Goal: Information Seeking & Learning: Understand process/instructions

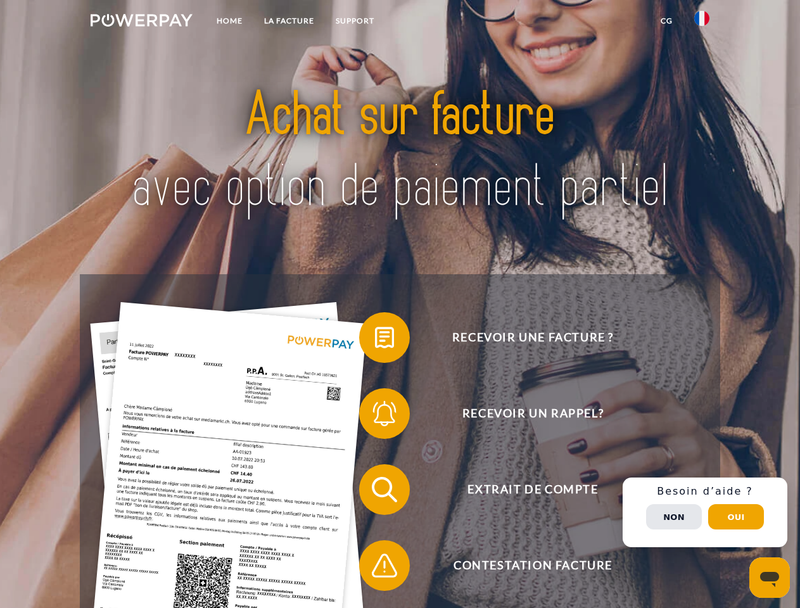
click at [141, 22] on img at bounding box center [142, 20] width 102 height 13
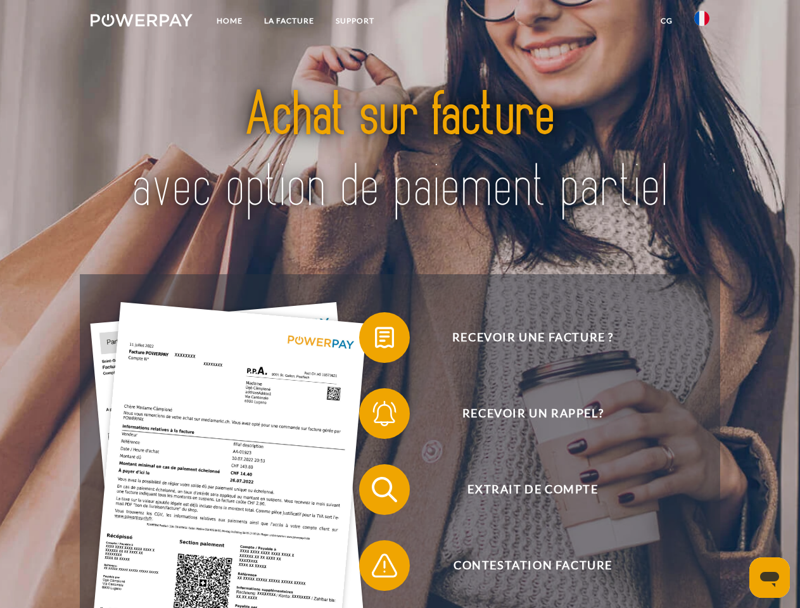
click at [702, 22] on img at bounding box center [701, 18] width 15 height 15
click at [666, 21] on link "CG" at bounding box center [667, 21] width 34 height 23
click at [375, 340] on span at bounding box center [365, 337] width 63 height 63
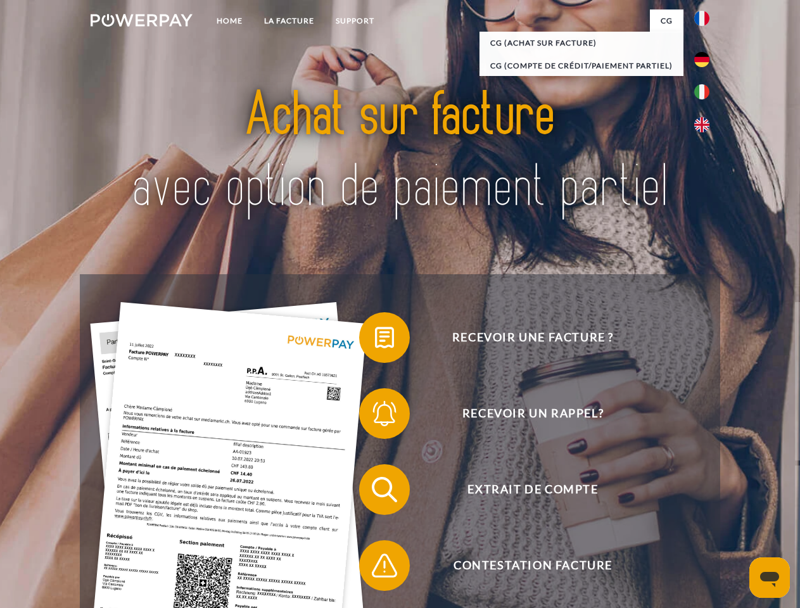
click at [375, 416] on div "Recevoir une facture ? Recevoir un rappel? Extrait de compte retour" at bounding box center [400, 527] width 640 height 507
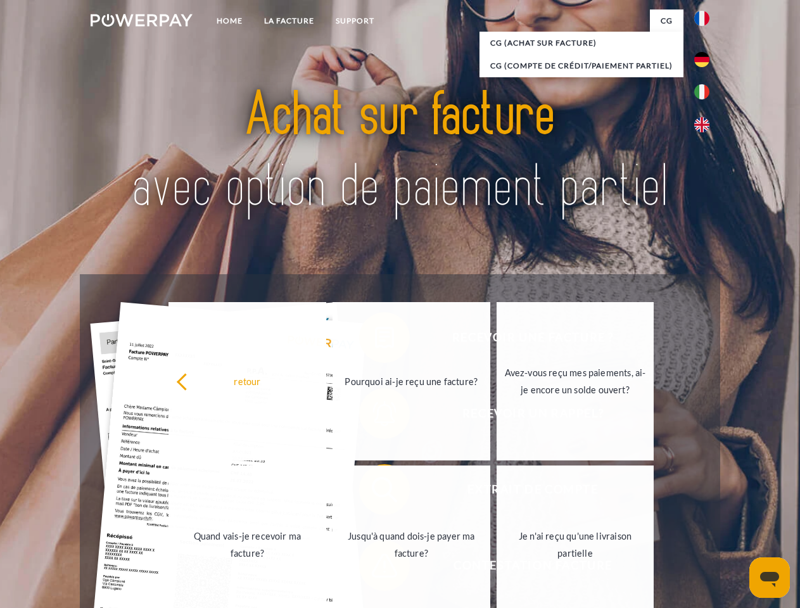
click at [375, 492] on link "Jusqu'à quand dois-je payer ma facture?" at bounding box center [412, 545] width 158 height 158
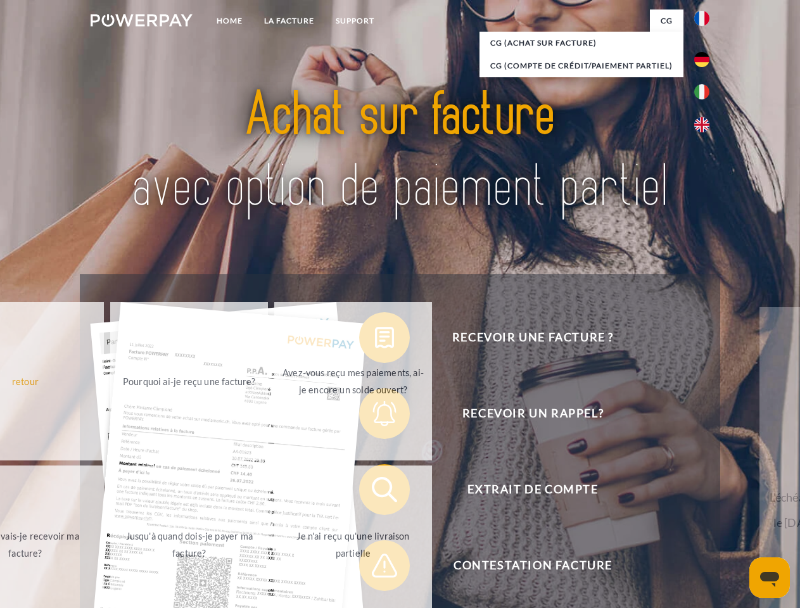
click at [375, 568] on div "Recevoir une facture ? Recevoir un rappel? Extrait de compte retour" at bounding box center [400, 527] width 640 height 507
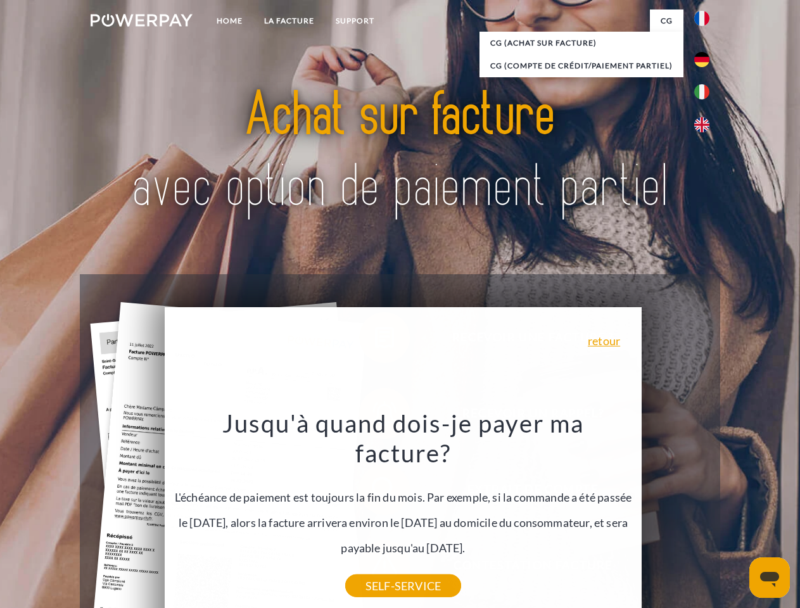
click at [705, 512] on div "Recevoir une facture ? Recevoir un rappel? Extrait de compte retour" at bounding box center [400, 527] width 640 height 507
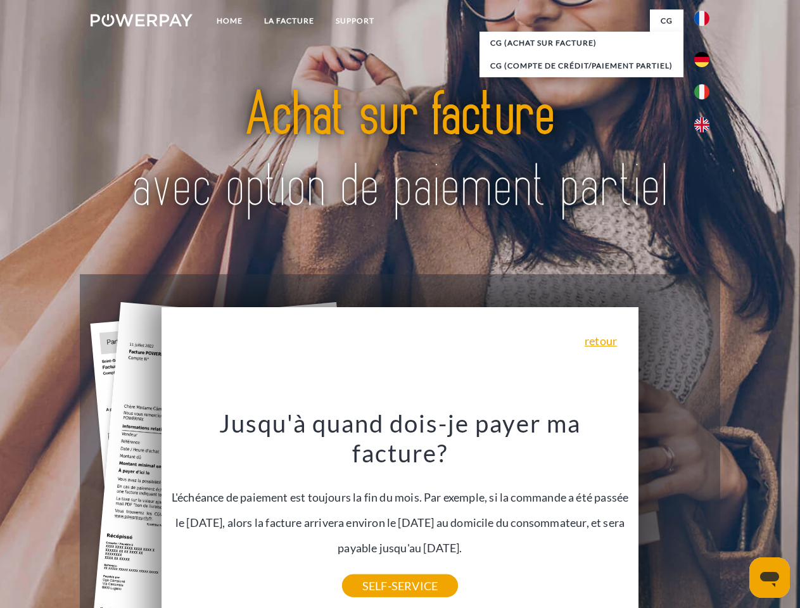
click at [674, 515] on span "Extrait de compte" at bounding box center [533, 489] width 310 height 51
click at [736, 517] on header "Home LA FACTURE Support" at bounding box center [400, 437] width 800 height 875
